Goal: Task Accomplishment & Management: Use online tool/utility

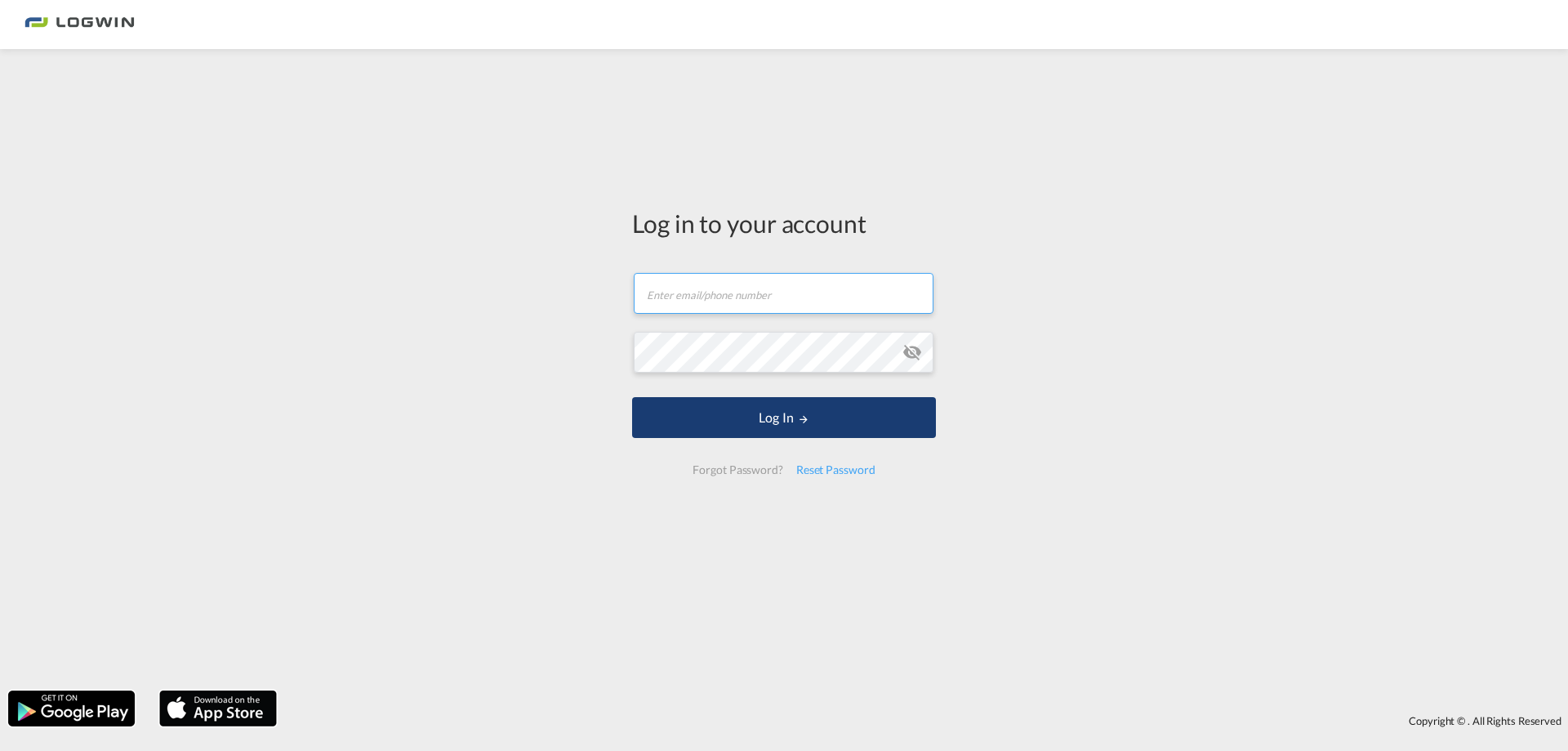
type input "[PERSON_NAME][EMAIL_ADDRESS][PERSON_NAME][DOMAIN_NAME]"
click at [747, 416] on button "Log In" at bounding box center [784, 417] width 304 height 41
